Goal: Information Seeking & Learning: Understand process/instructions

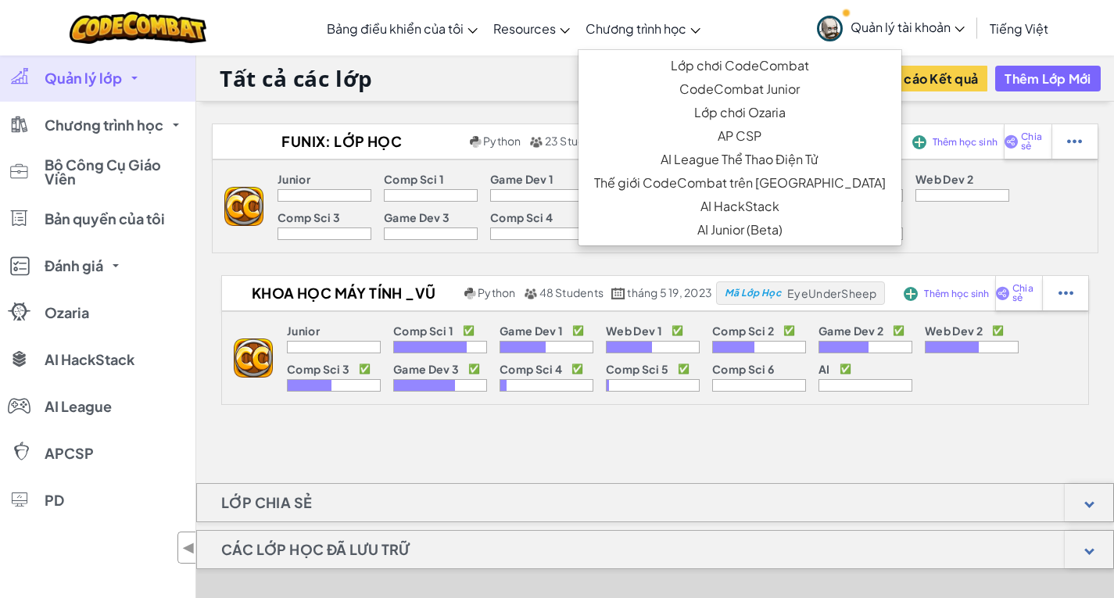
click at [615, 34] on span "Chương trình học" at bounding box center [636, 28] width 101 height 16
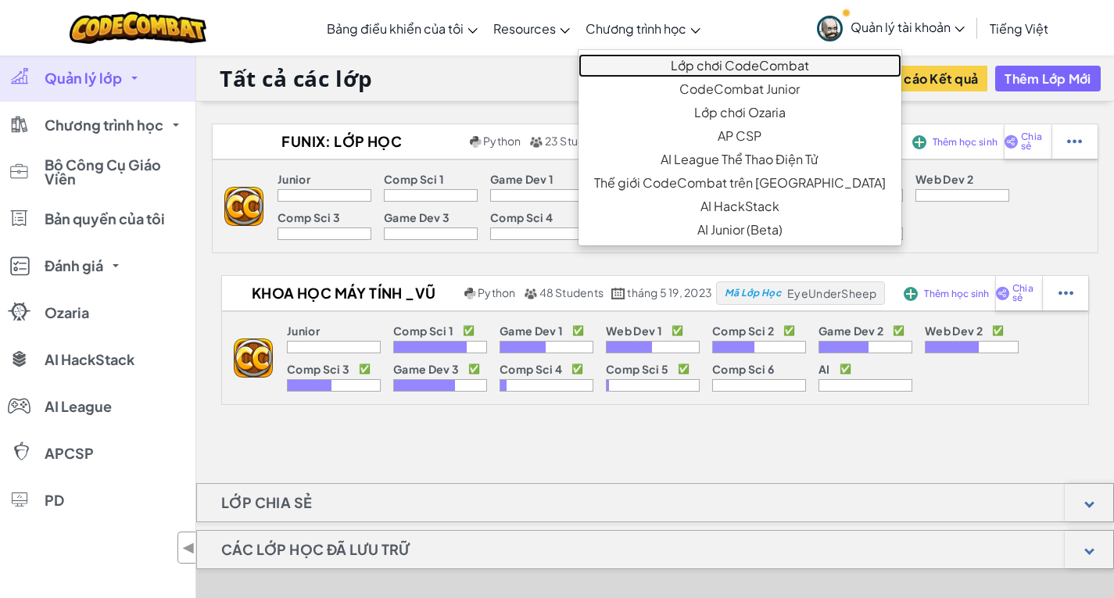
click at [623, 61] on link "Lớp chơi CodeCombat" at bounding box center [740, 65] width 323 height 23
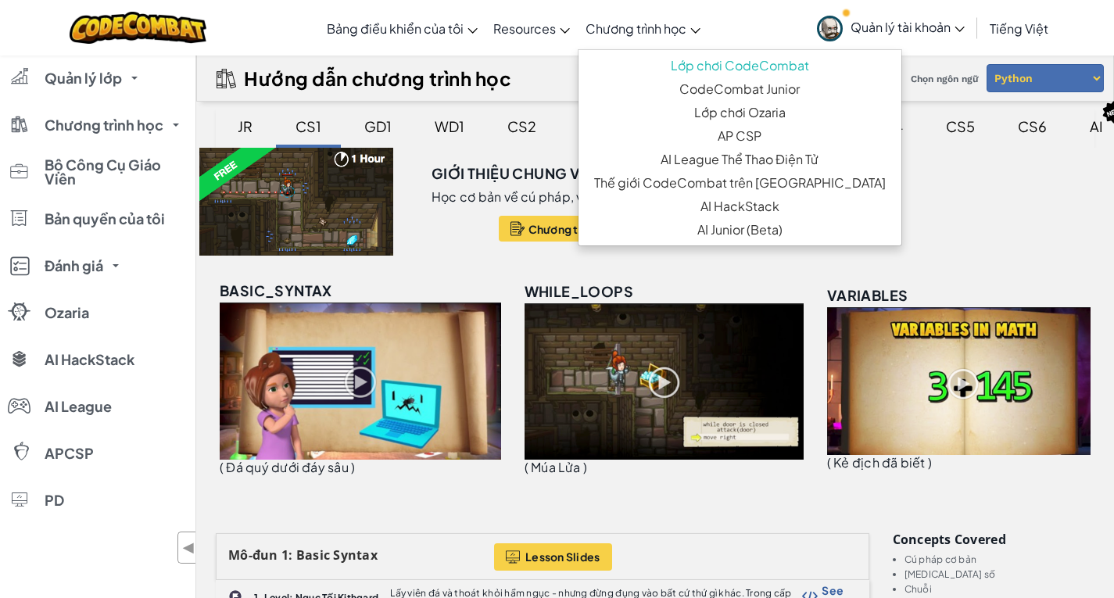
click at [813, 238] on button "Hướng Dẫn Giải Quyết" at bounding box center [752, 229] width 162 height 26
